Goal: Task Accomplishment & Management: Manage account settings

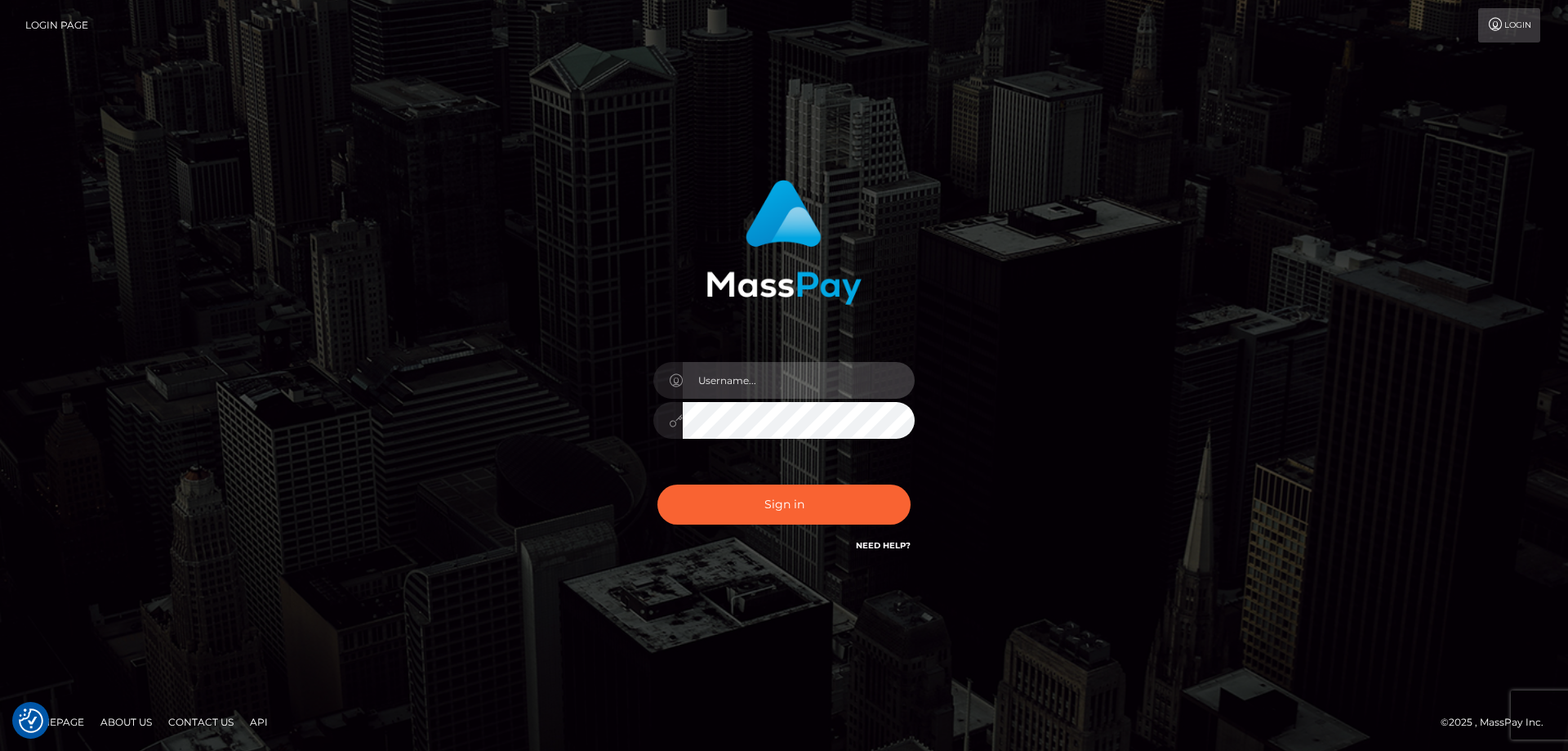
click at [762, 385] on input "text" at bounding box center [799, 380] width 232 height 37
click at [0, 750] on com-1password-button at bounding box center [0, 751] width 0 height 0
type input "emi.throne"
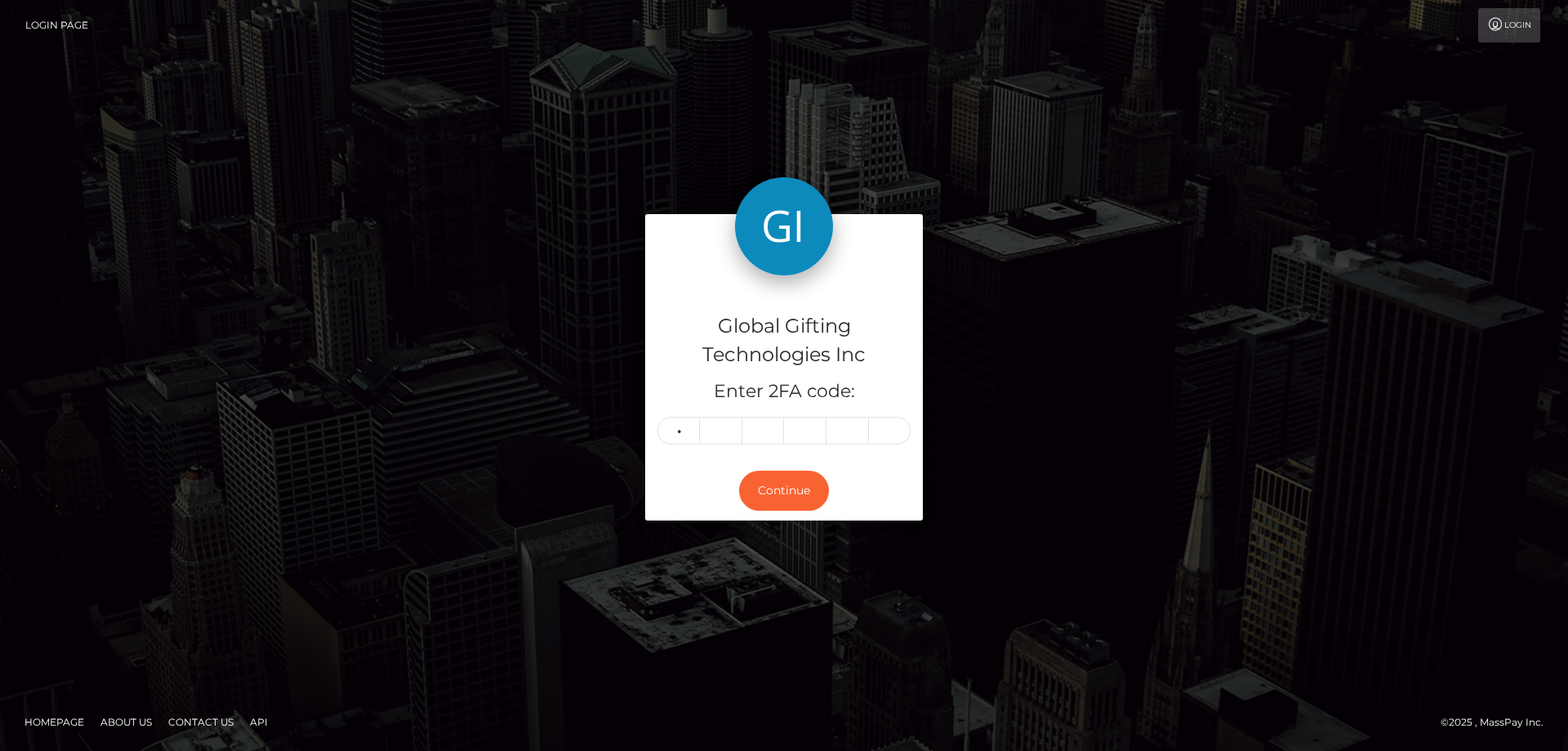
type input "9"
type input "1"
type input "9"
type input "4"
type input "1"
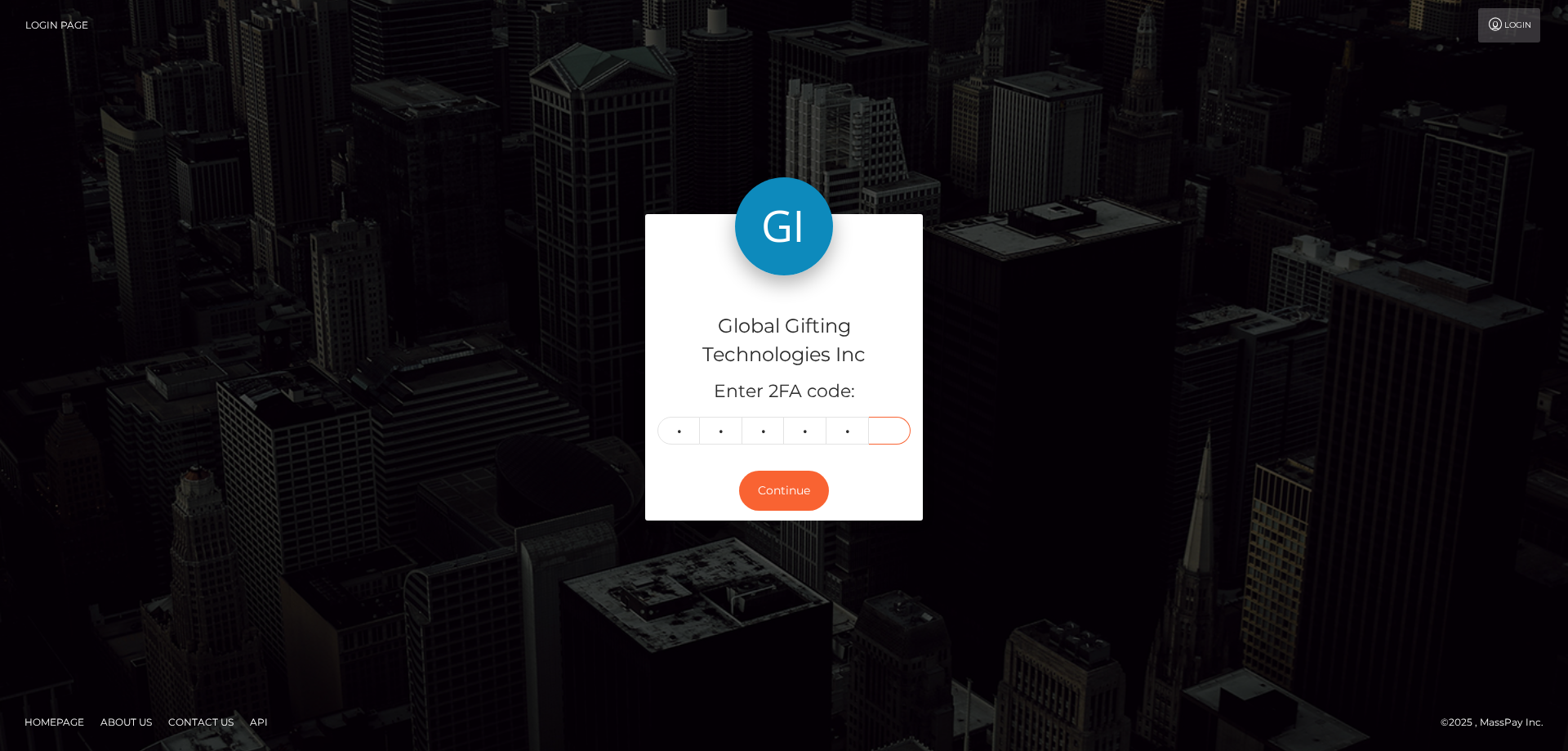
type input "5"
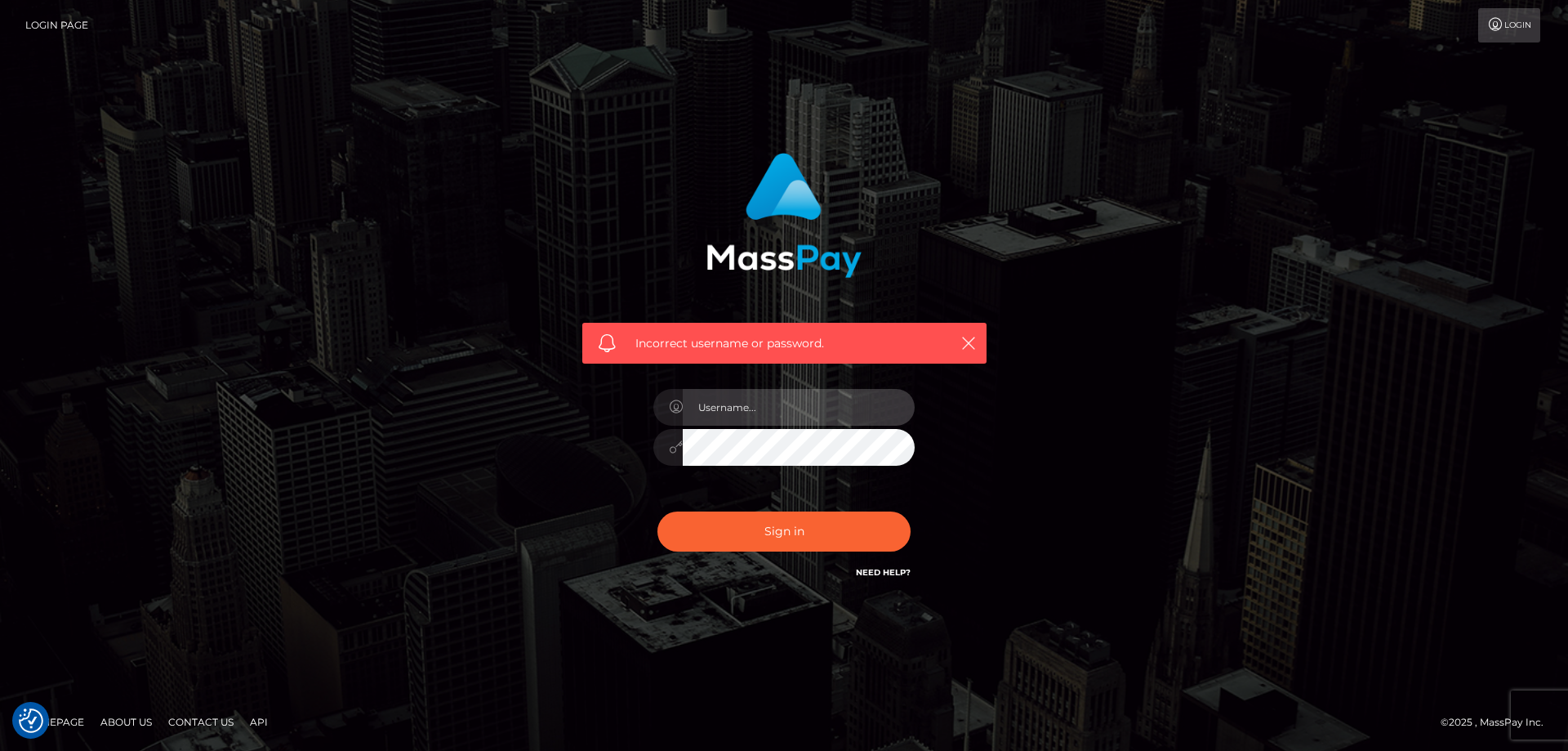
click at [779, 402] on input "text" at bounding box center [799, 407] width 232 height 37
type input "emi.throne"
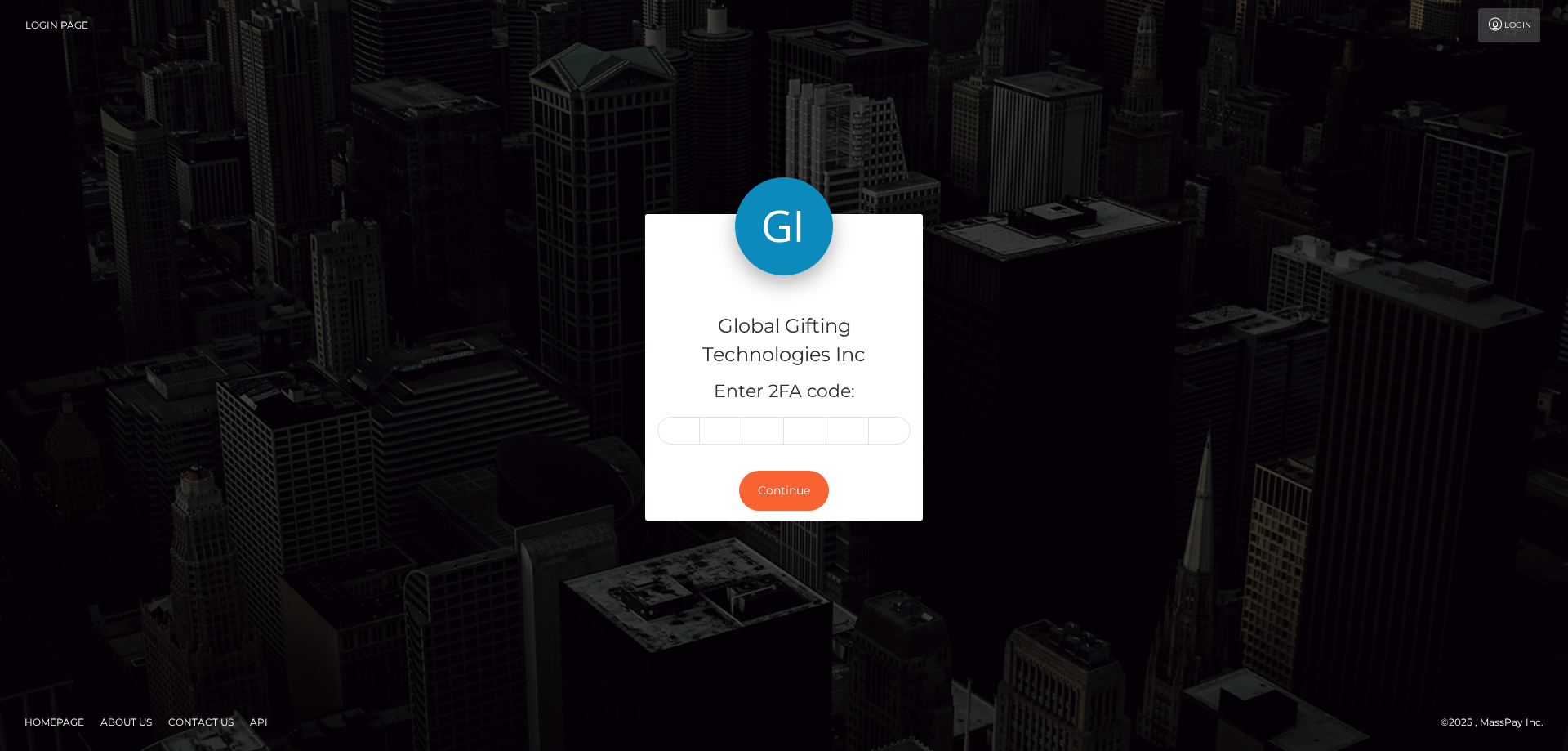
click at [685, 432] on input "text" at bounding box center [679, 431] width 43 height 28
type input "8"
type input "1"
type input "9"
type input "4"
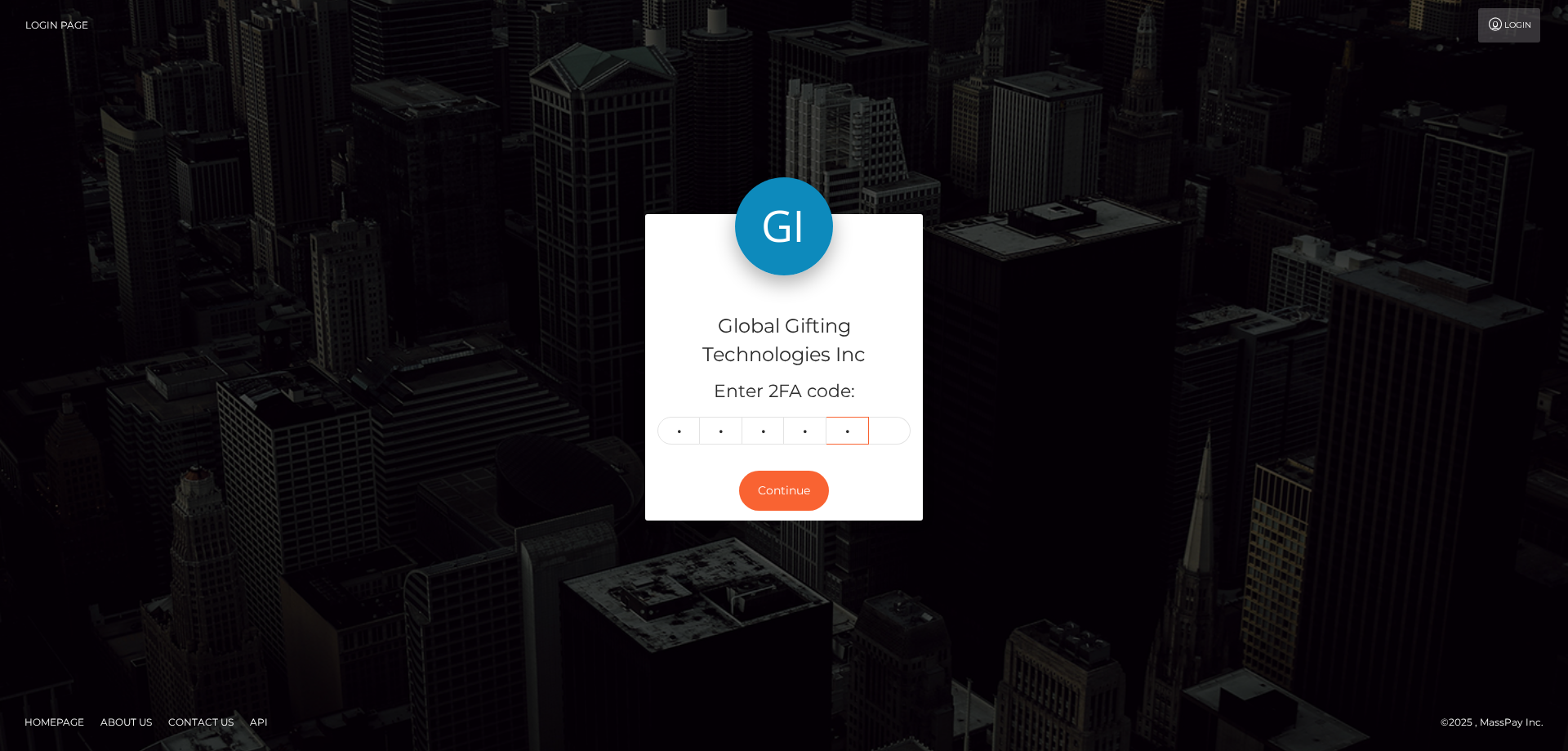
type input "1"
type input "5"
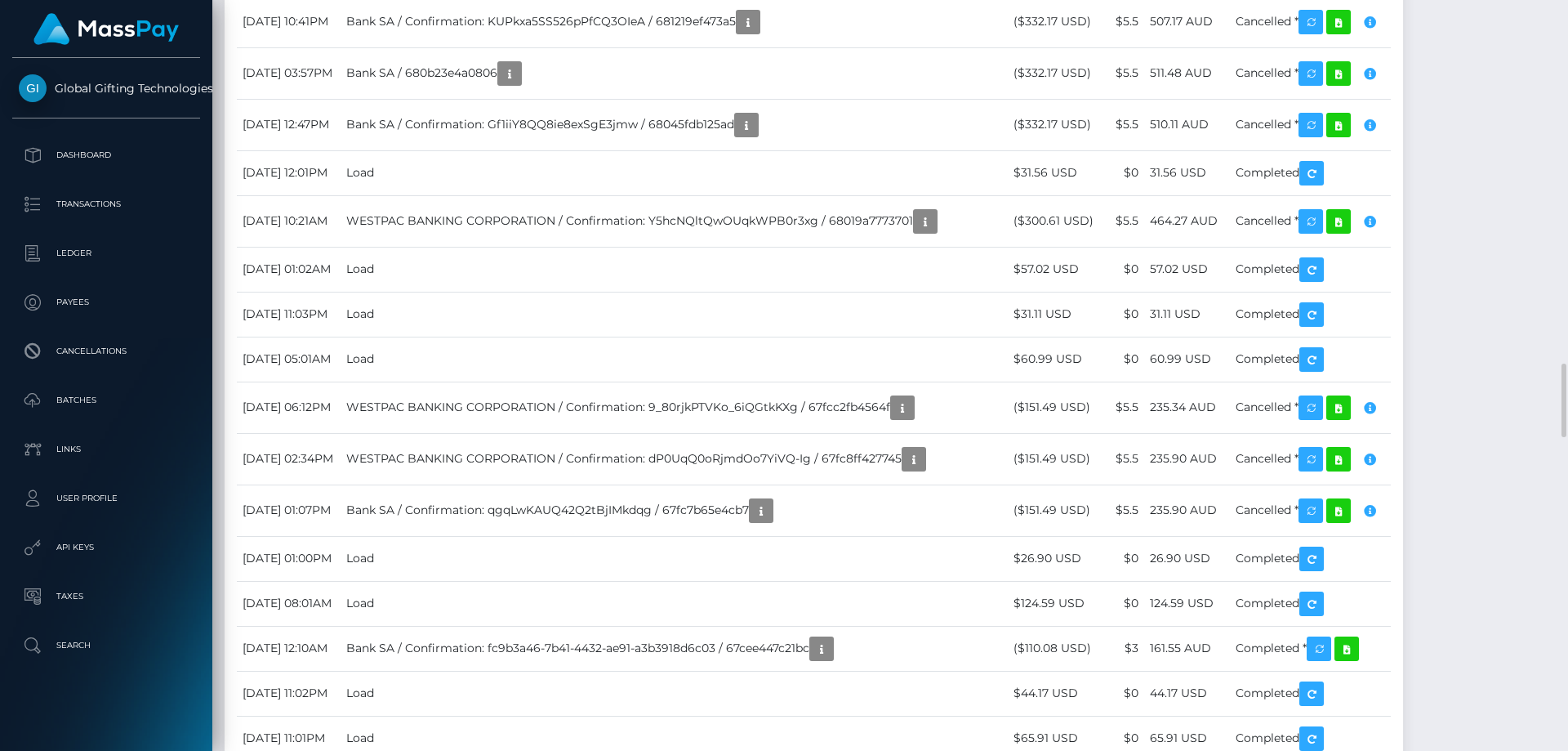
scroll to position [3920, 0]
